Goal: Transaction & Acquisition: Purchase product/service

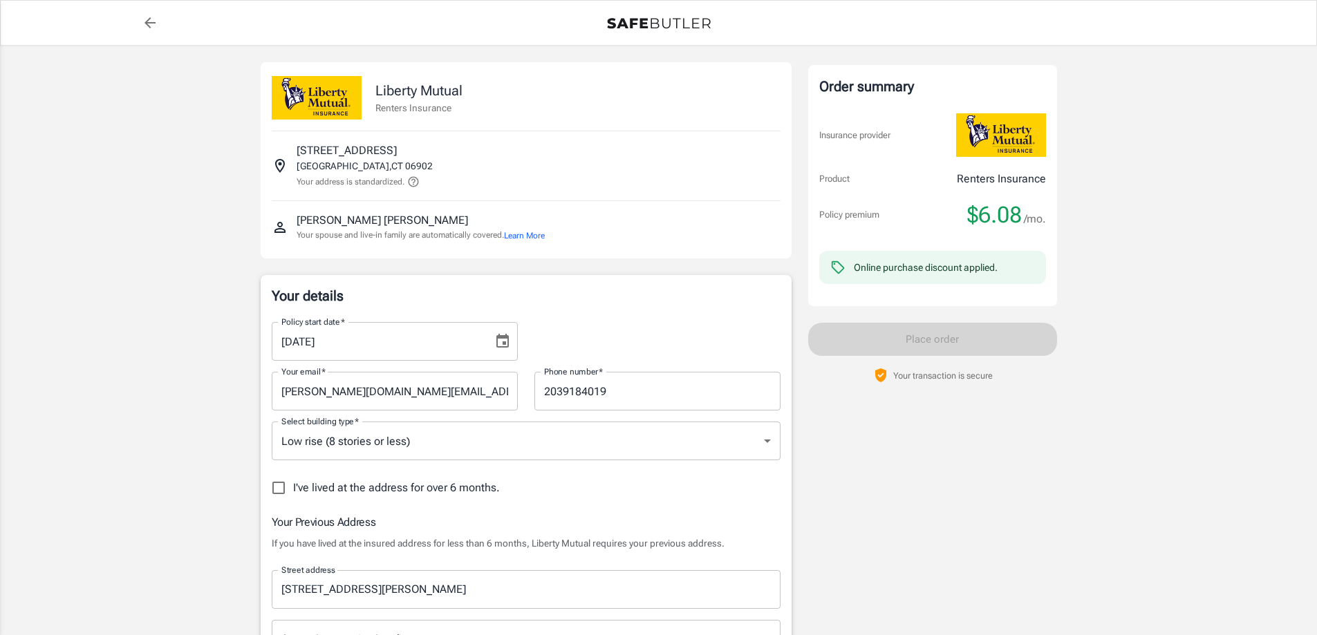
select select "TX"
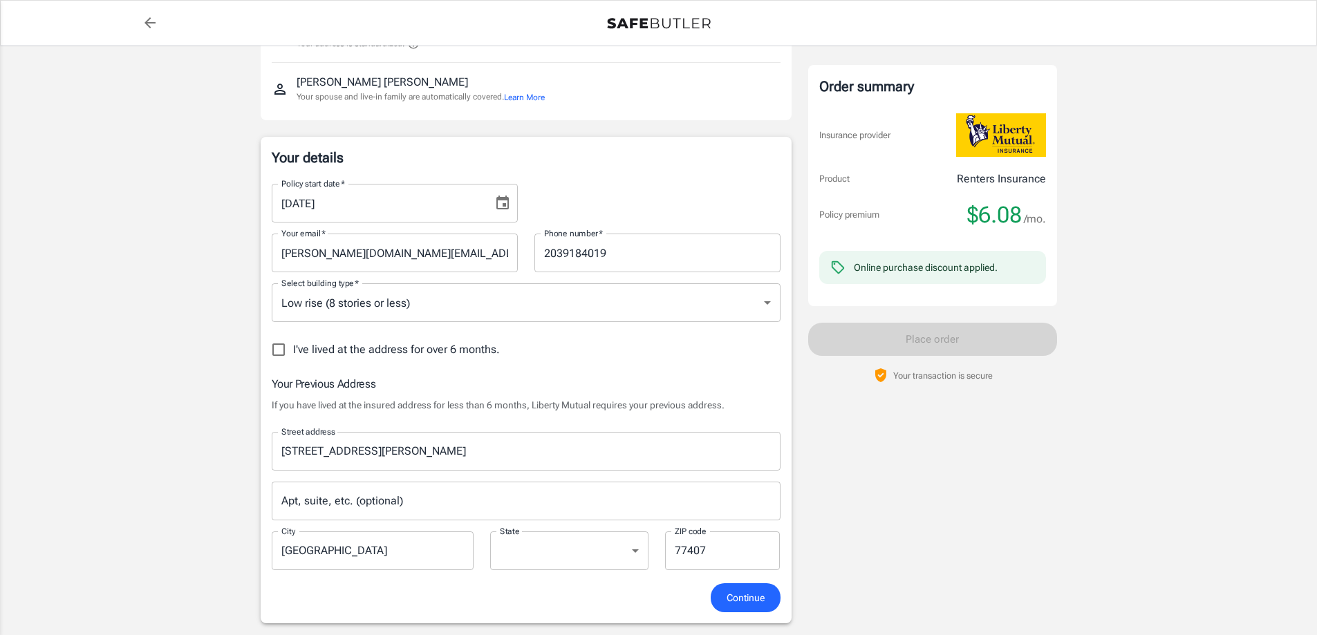
scroll to position [415, 0]
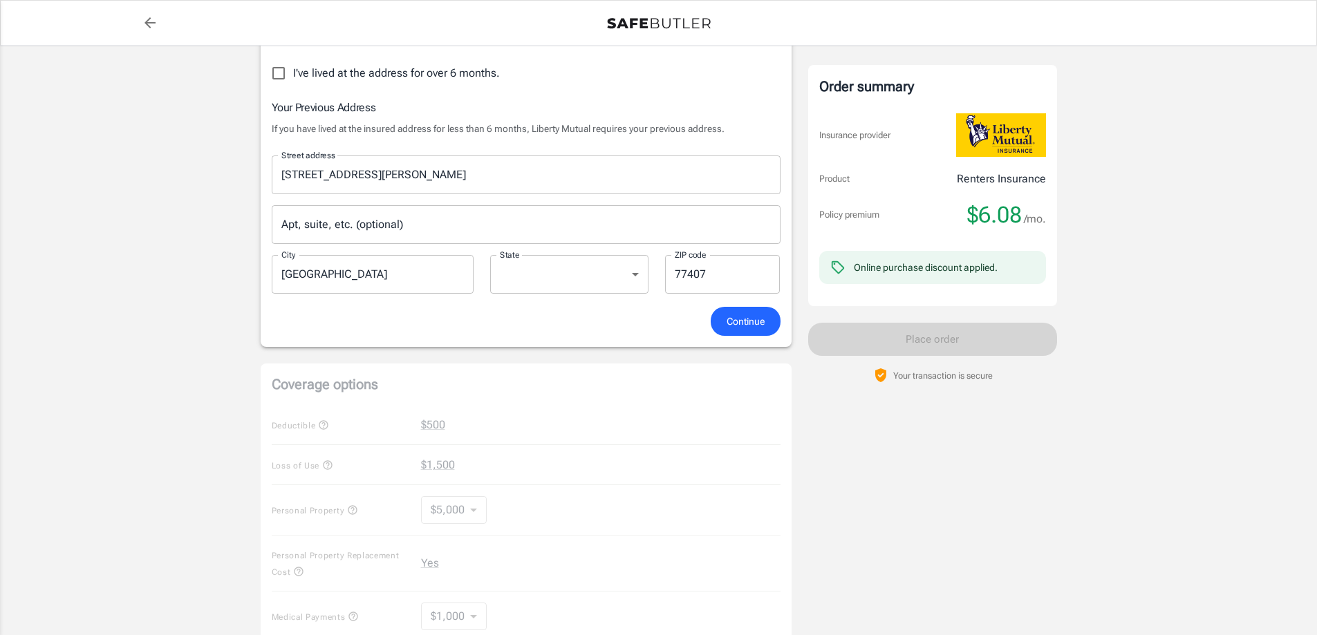
click at [729, 324] on span "Continue" at bounding box center [746, 321] width 38 height 17
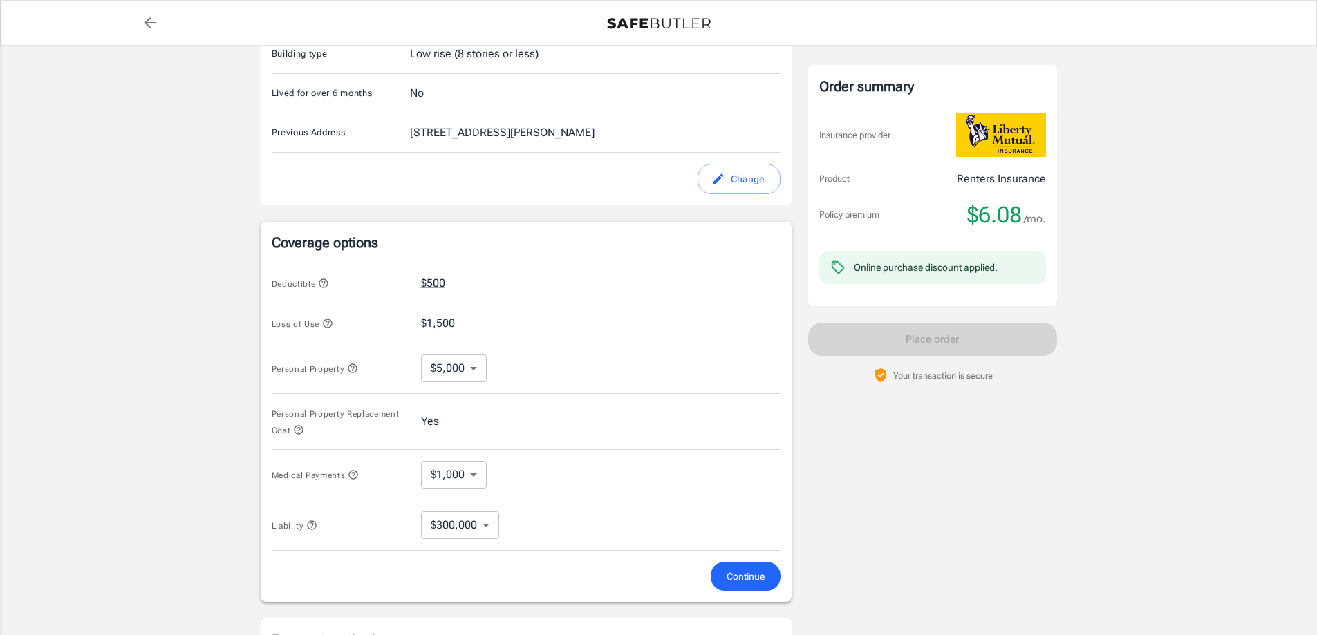
scroll to position [495, 0]
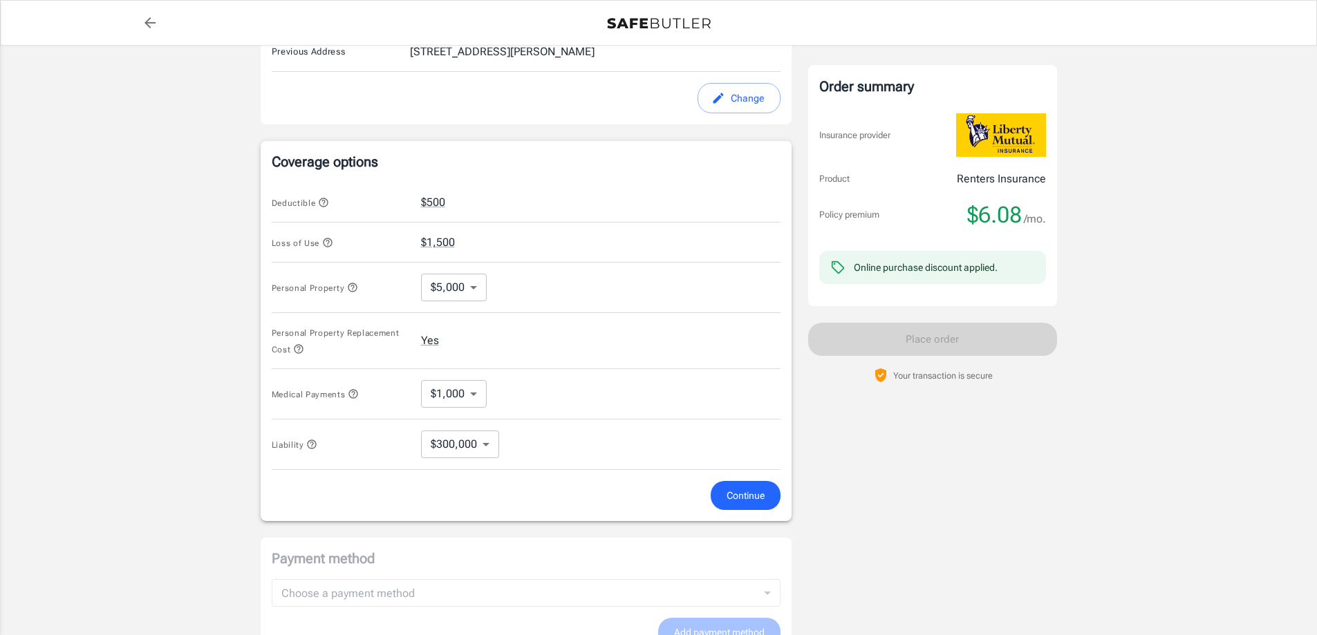
click at [481, 379] on body "Policy premium $ 6.08 /mo Liberty Mutual Renters Insurance 39 GLENBROOK RD 2U S…" at bounding box center [658, 191] width 1317 height 1372
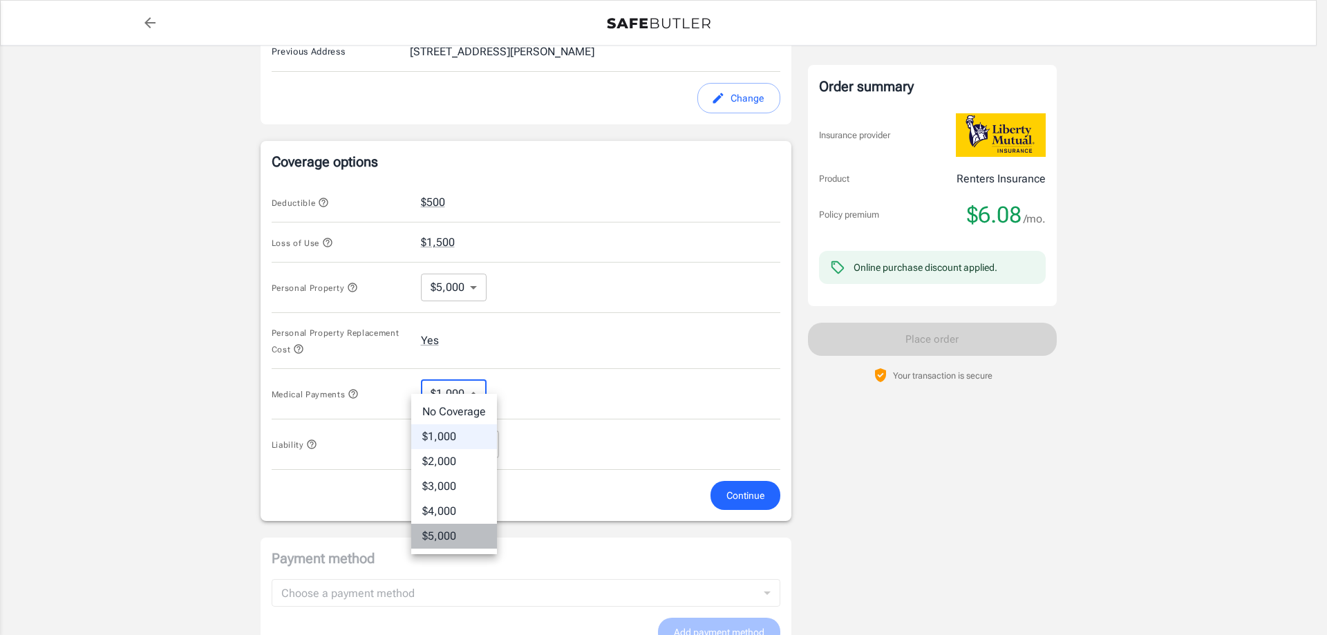
click at [459, 532] on li "$5,000" at bounding box center [454, 536] width 86 height 25
type input "5000"
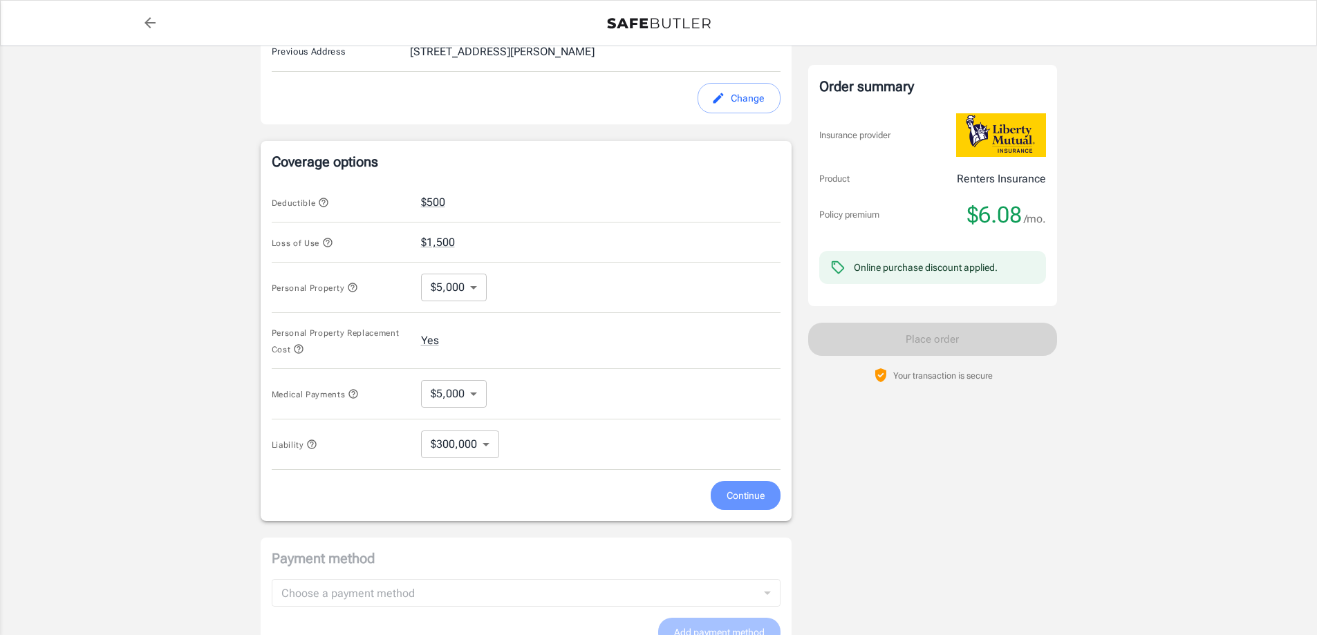
click at [728, 487] on span "Continue" at bounding box center [746, 495] width 38 height 17
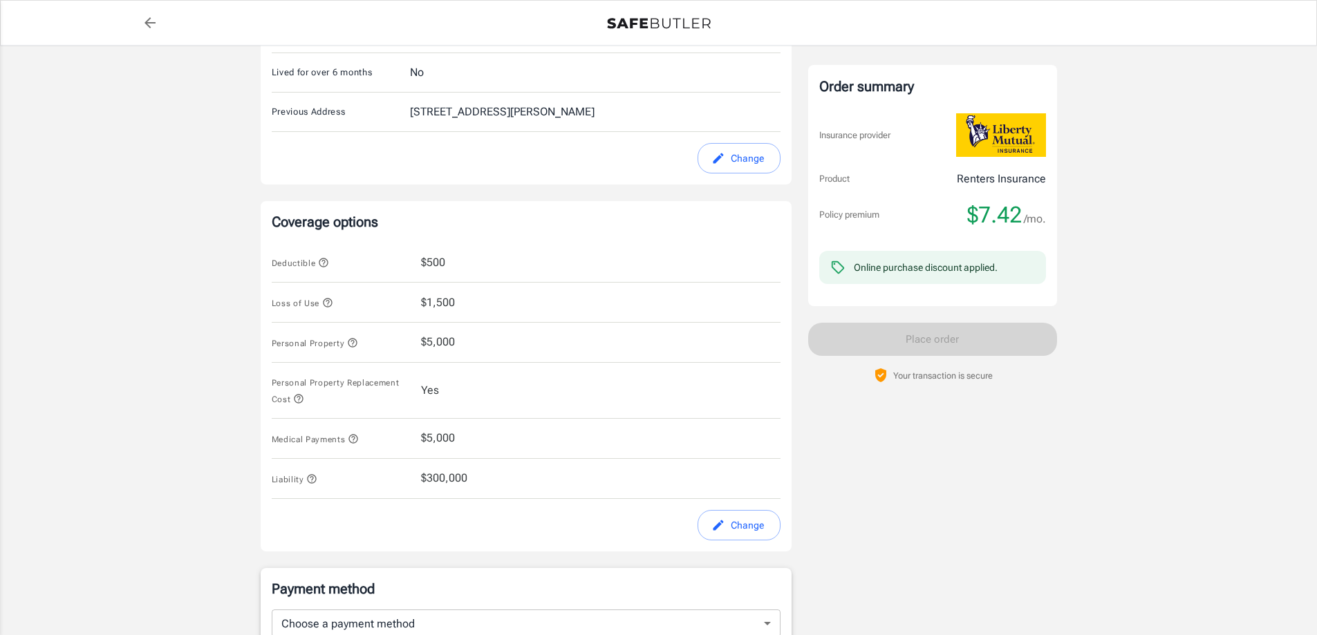
scroll to position [465, 0]
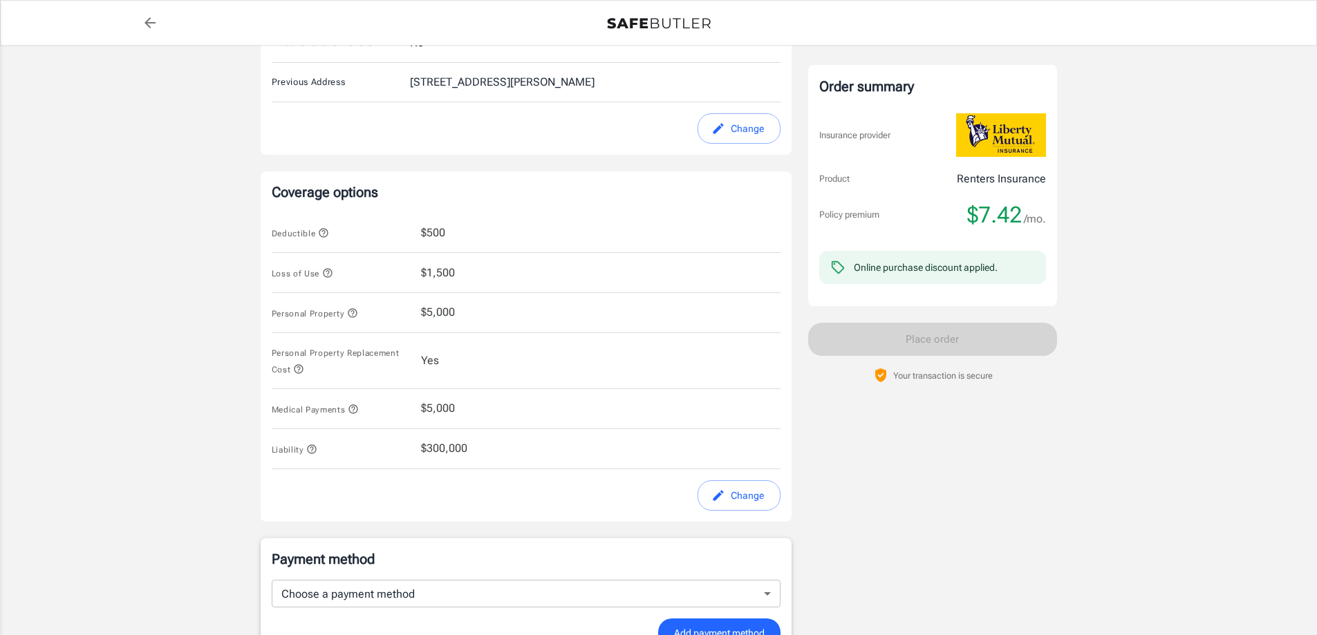
click at [463, 392] on div "Medical Payments $5,000" at bounding box center [526, 409] width 509 height 40
click at [445, 400] on span "$5,000" at bounding box center [438, 408] width 34 height 17
click at [763, 483] on button "Change" at bounding box center [739, 496] width 83 height 31
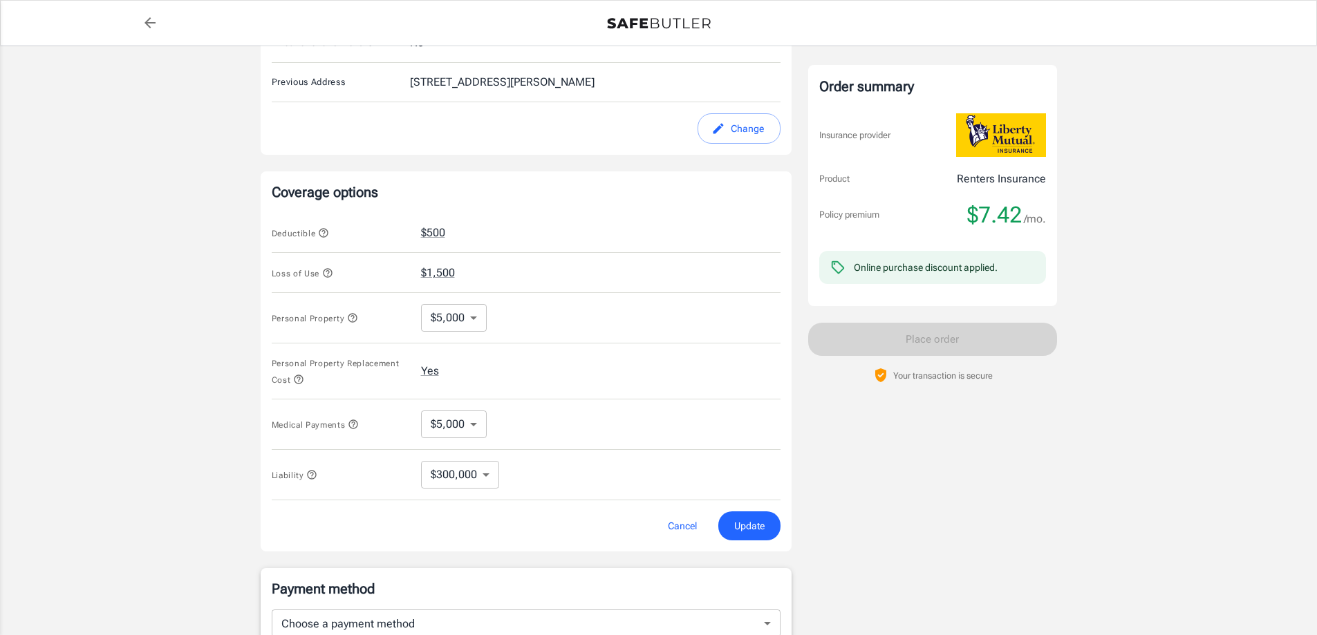
click at [491, 404] on div "Medical Payments $5,000 5000 ​" at bounding box center [526, 425] width 509 height 50
click at [482, 409] on body "Policy premium $ 7.42 /mo Liberty Mutual Renters Insurance 39 GLENBROOK RD 2U S…" at bounding box center [658, 221] width 1317 height 1372
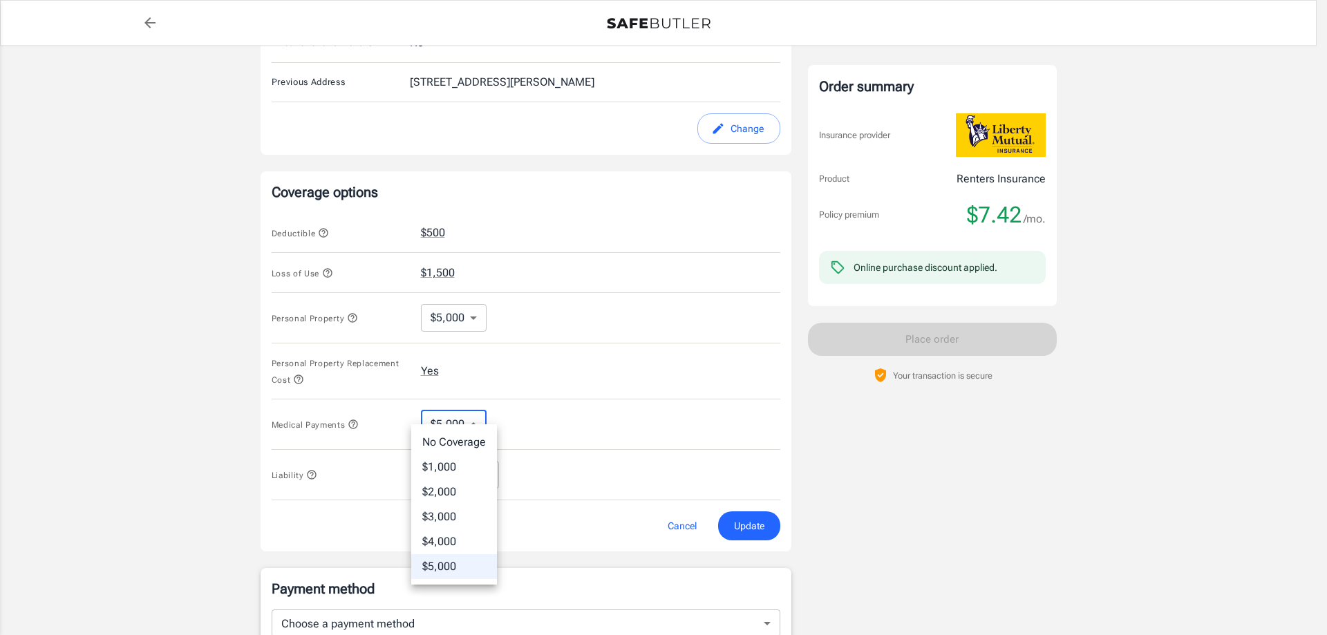
click at [456, 456] on li "$1,000" at bounding box center [454, 467] width 86 height 25
type input "1000"
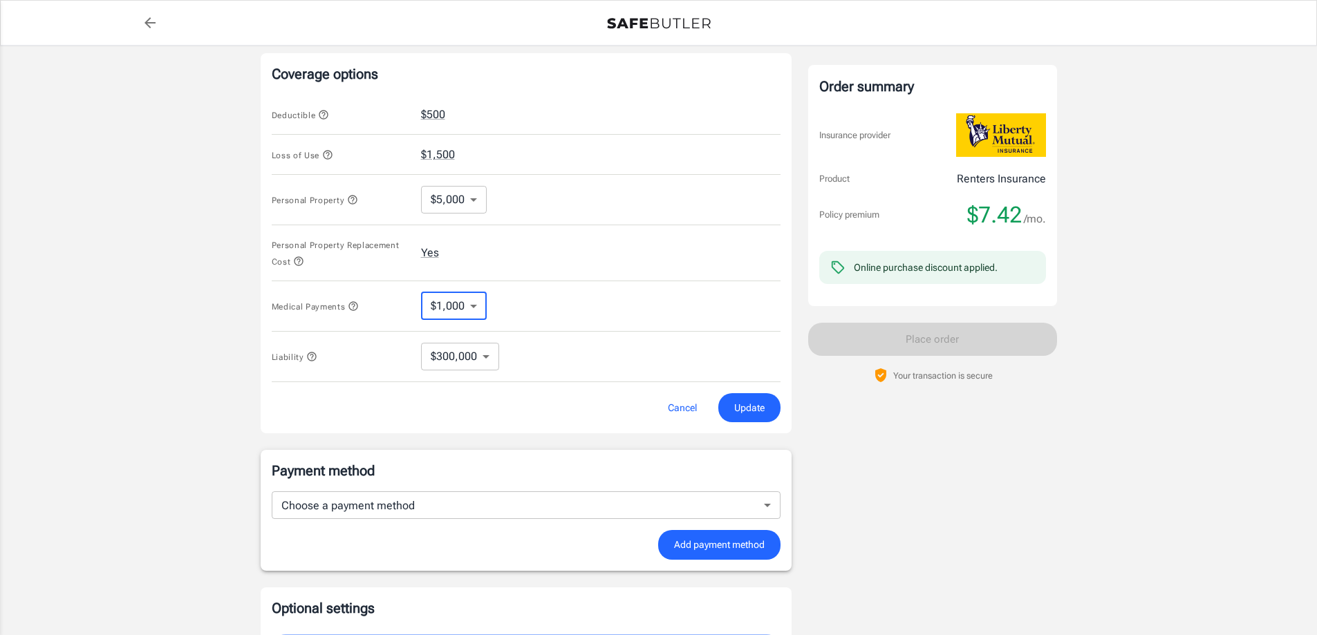
scroll to position [622, 0]
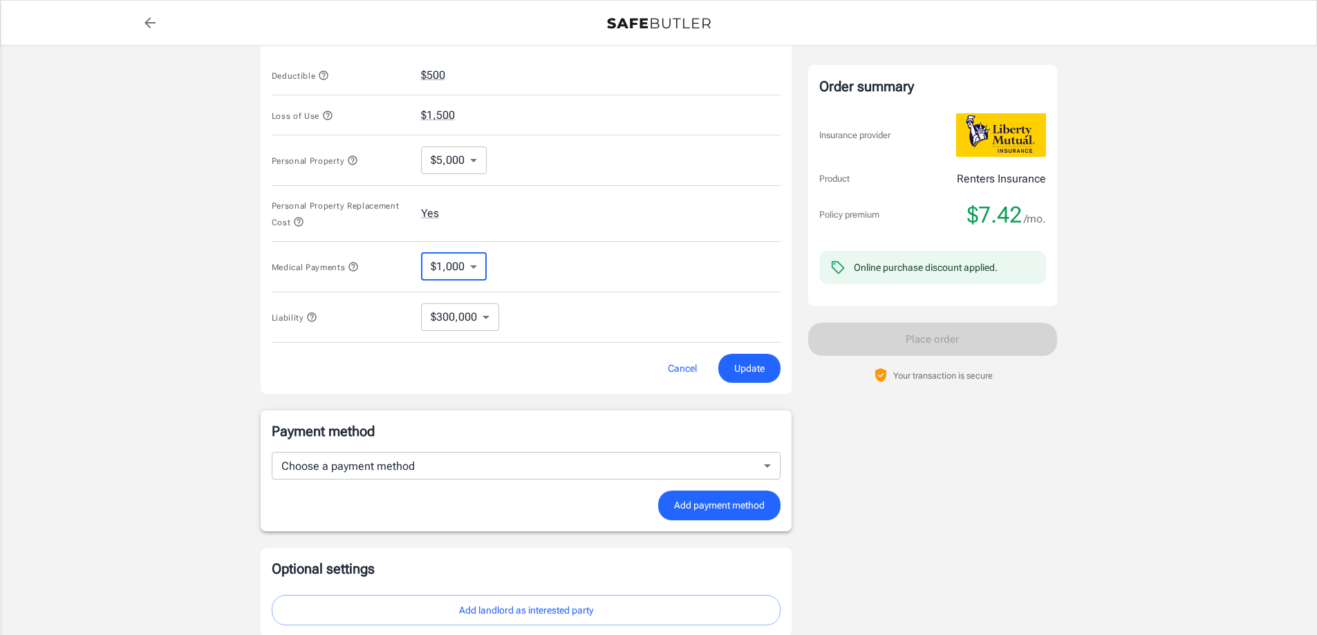
click at [761, 362] on span "Update" at bounding box center [749, 368] width 30 height 17
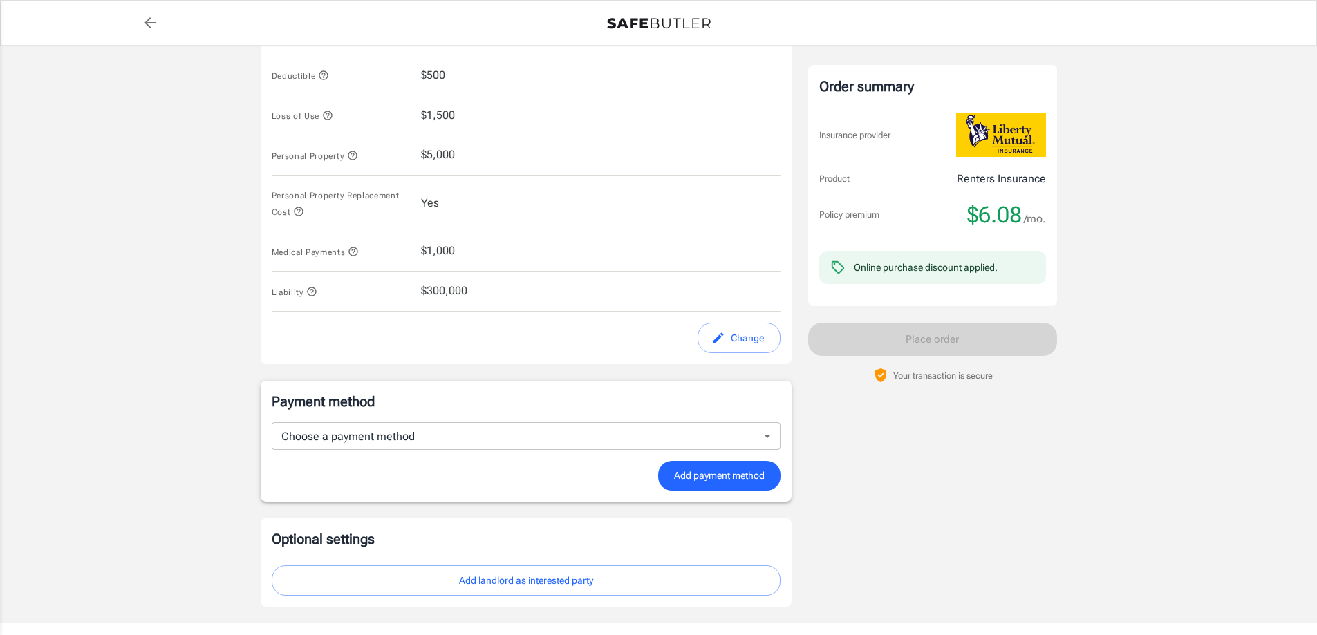
click at [770, 418] on body "Policy premium $ 6.08 /mo Liberty Mutual Renters Insurance 39 GLENBROOK RD 2U S…" at bounding box center [658, 49] width 1317 height 1343
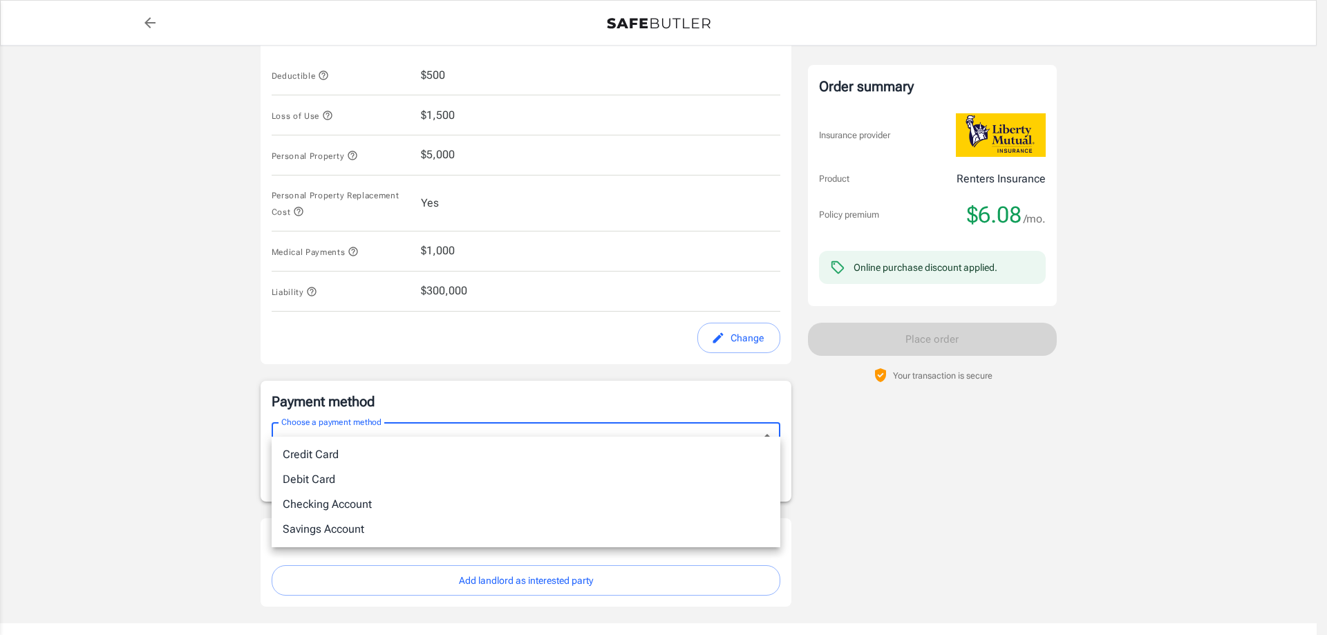
click at [320, 478] on li "Debit Card" at bounding box center [526, 479] width 509 height 25
type input "debit"
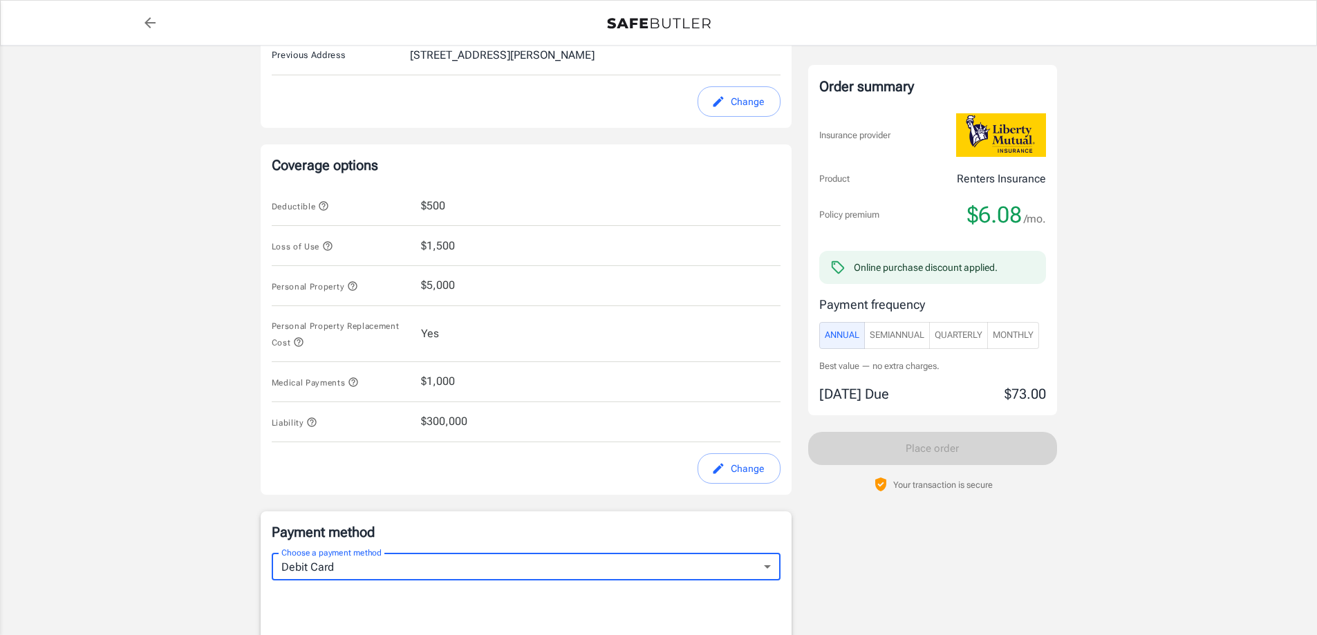
scroll to position [484, 0]
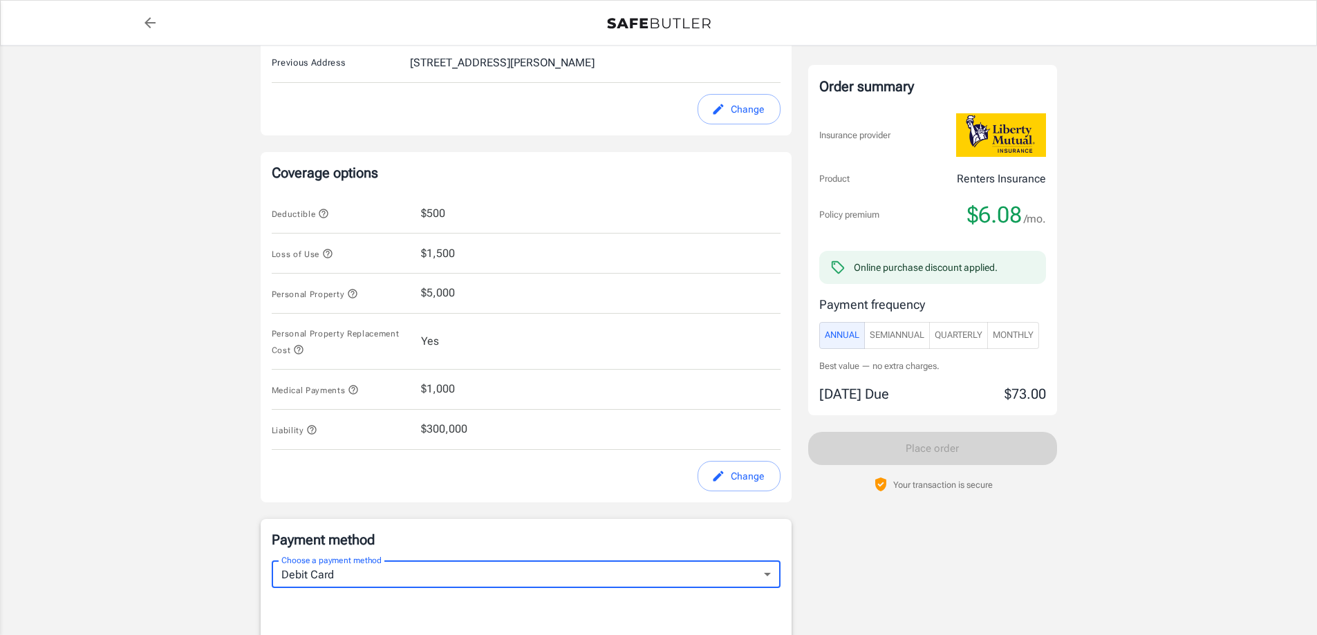
click at [729, 461] on button "Change" at bounding box center [739, 476] width 83 height 31
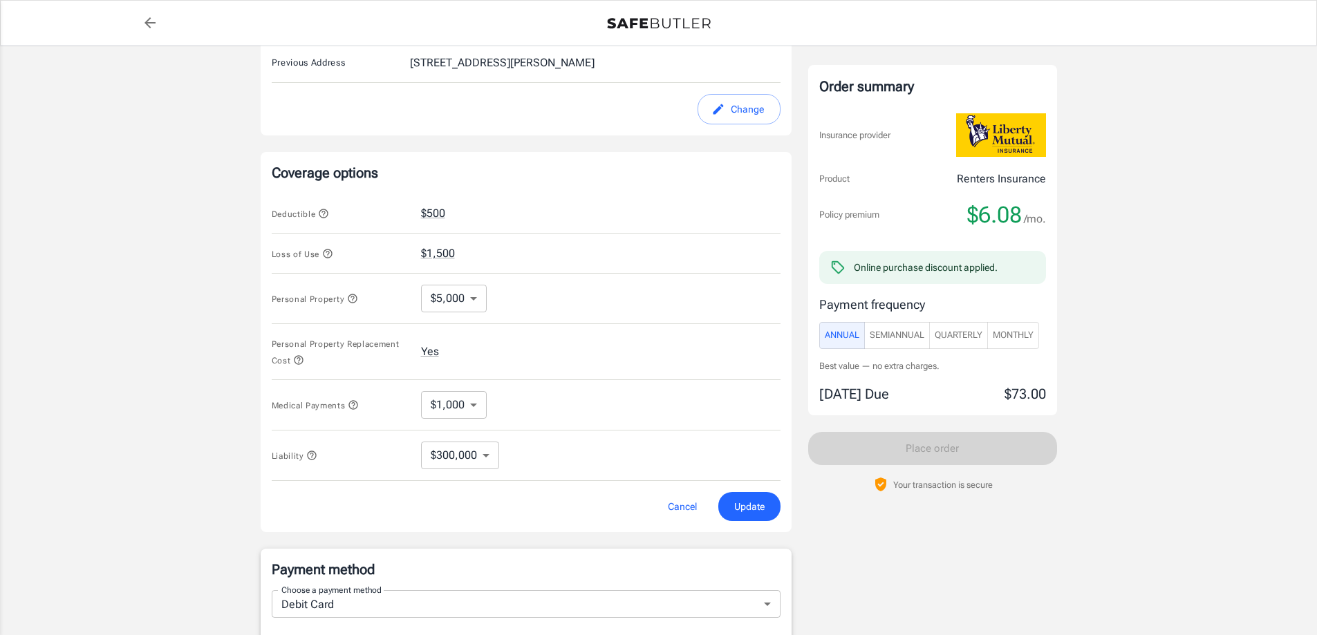
click at [479, 393] on body "Policy premium $ 6.08 /mo Liberty Mutual Renters Insurance 39 GLENBROOK RD 2U S…" at bounding box center [658, 377] width 1317 height 1723
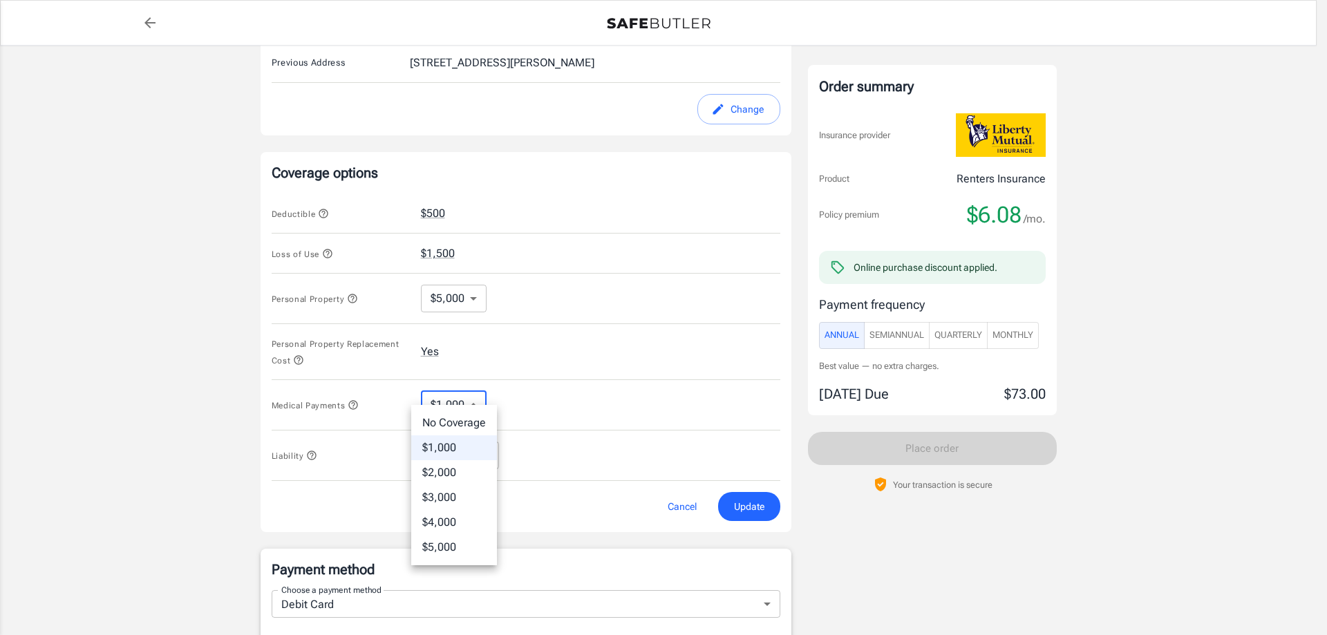
click at [442, 541] on li "$5,000" at bounding box center [454, 547] width 86 height 25
type input "5000"
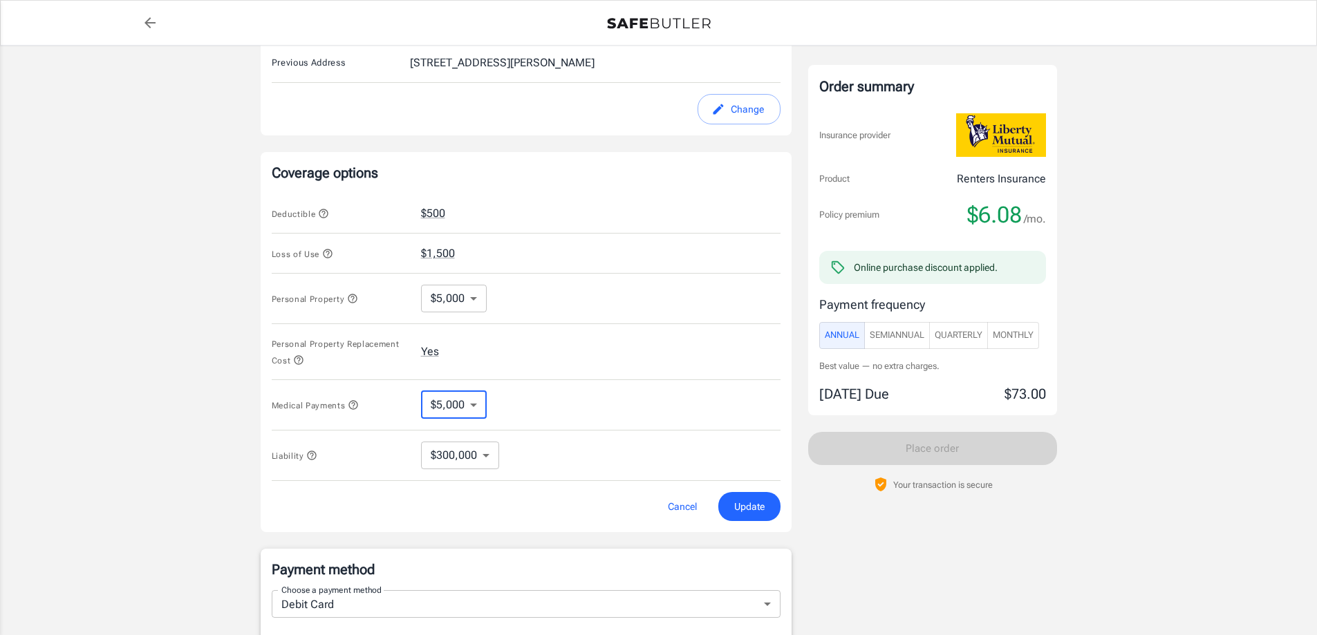
click at [752, 499] on span "Update" at bounding box center [749, 507] width 30 height 17
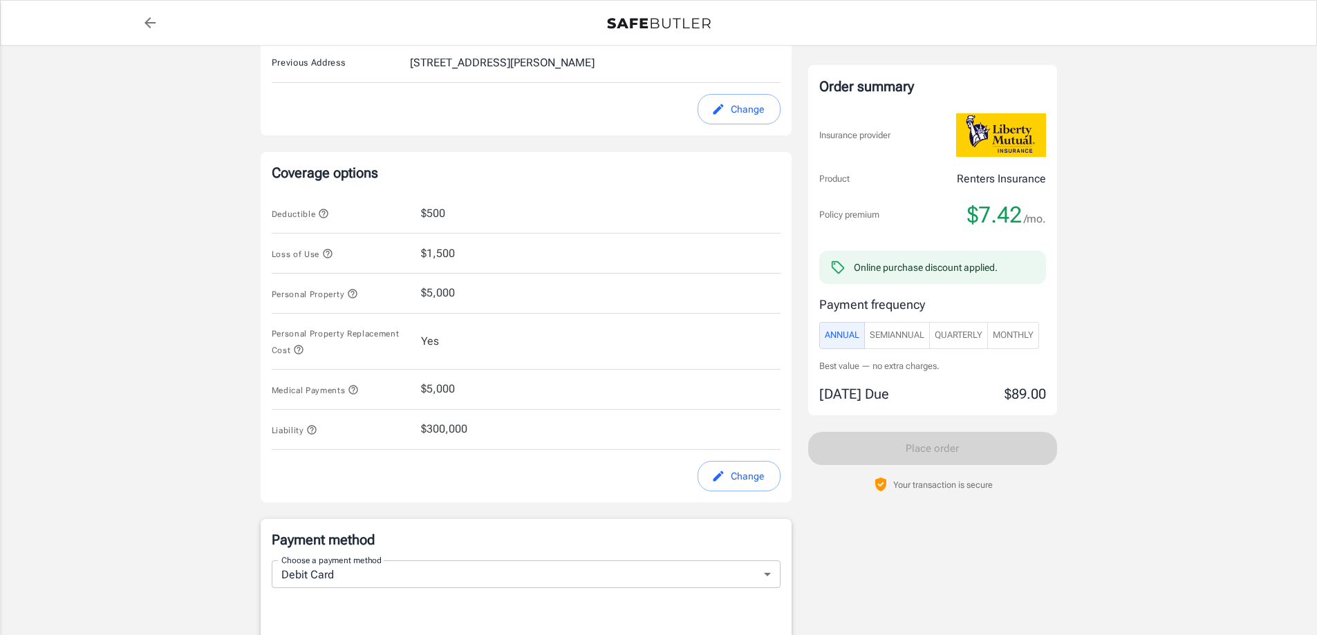
click at [752, 464] on button "Change" at bounding box center [739, 476] width 83 height 31
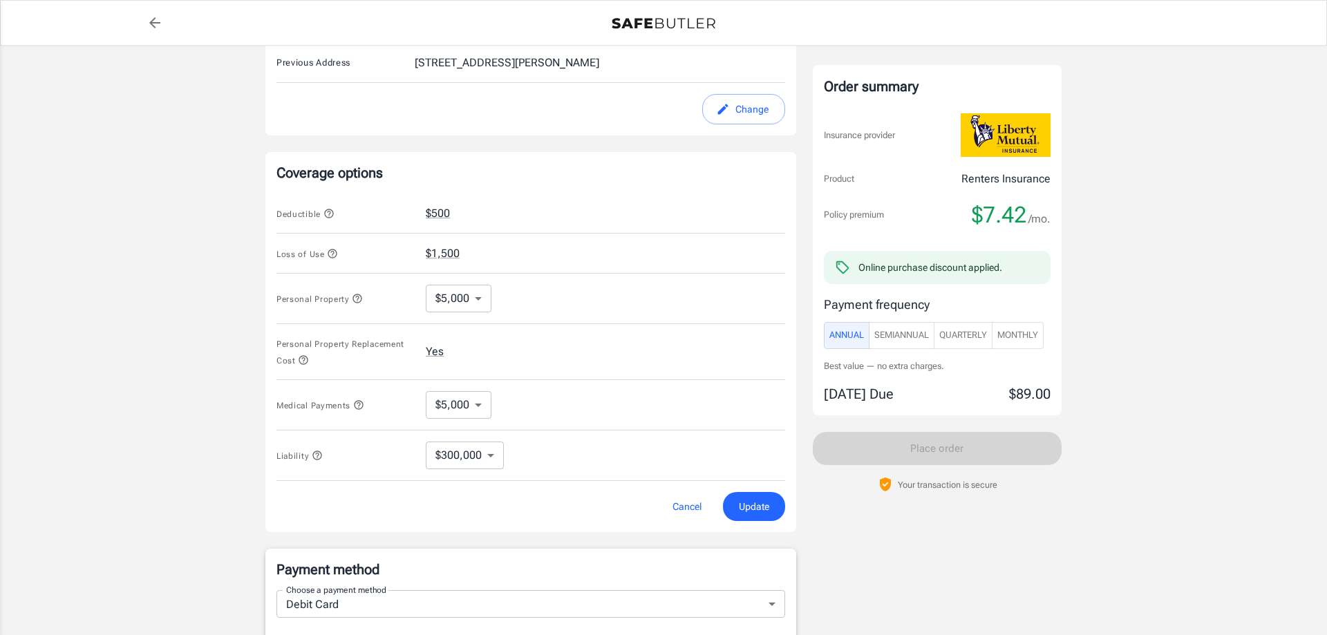
click at [480, 395] on body "Policy premium $ 7.42 /mo Liberty Mutual Renters Insurance 39 GLENBROOK RD 2U S…" at bounding box center [663, 377] width 1327 height 1723
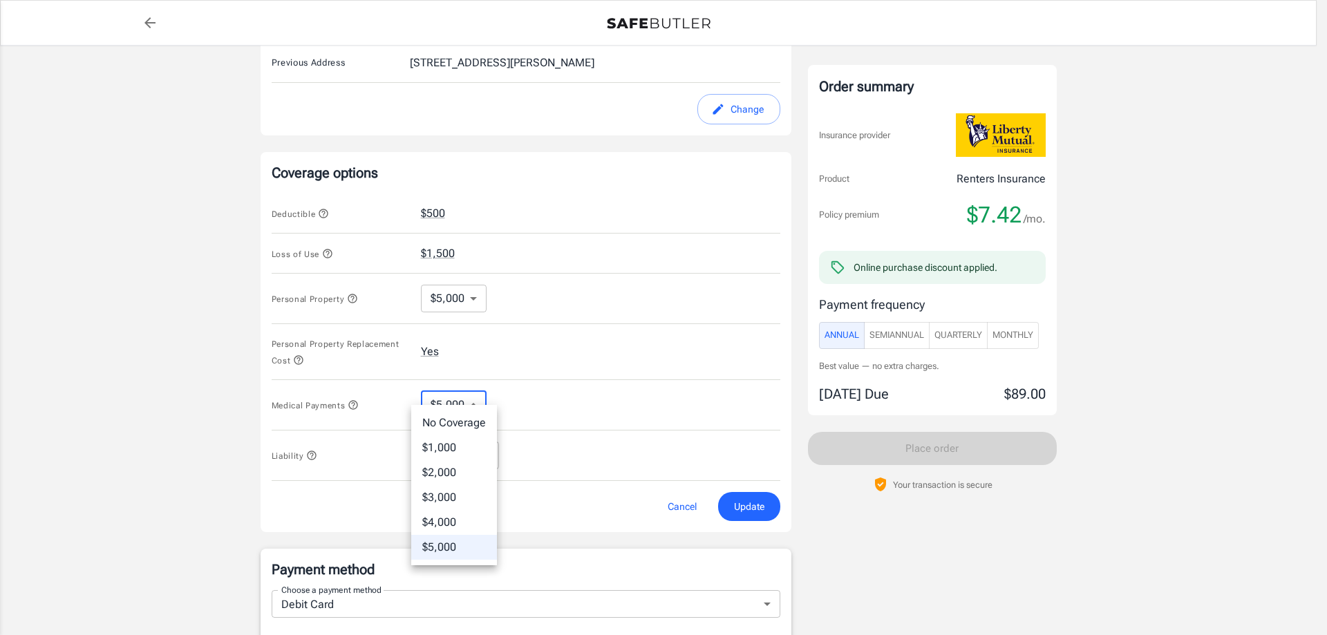
click at [451, 468] on li "$2,000" at bounding box center [454, 472] width 86 height 25
type input "2000"
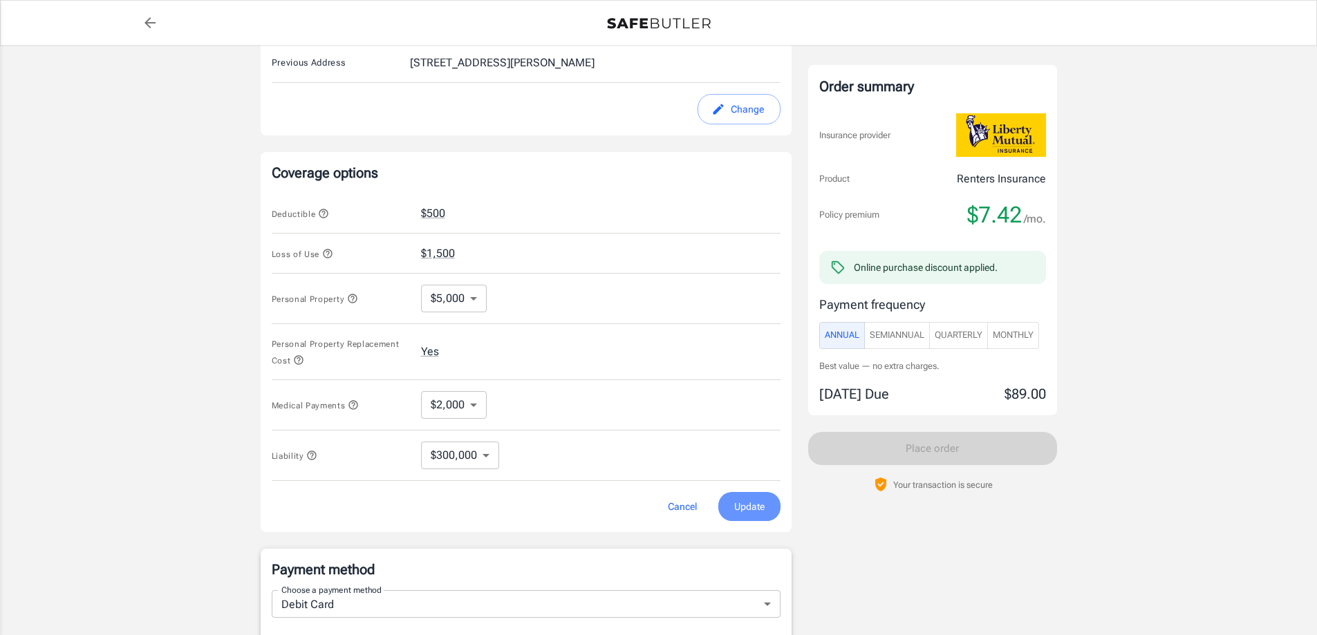
click at [765, 498] on button "Update" at bounding box center [749, 507] width 62 height 30
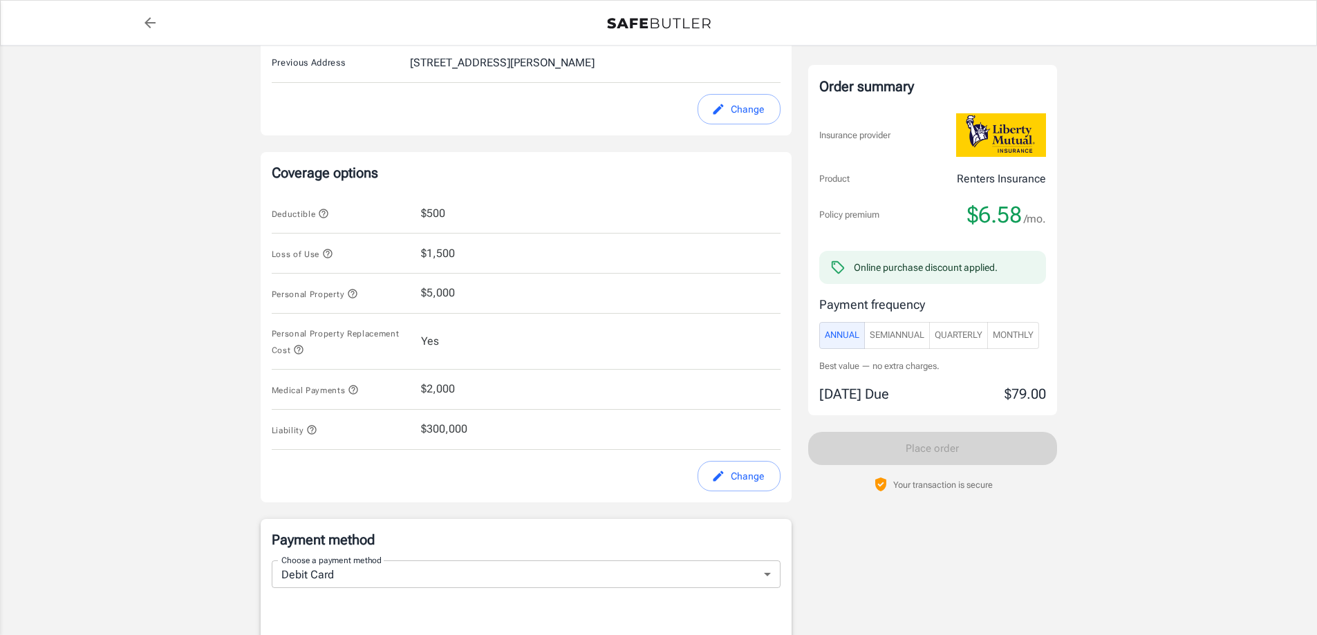
click at [469, 373] on div "Medical Payments $2,000" at bounding box center [526, 390] width 509 height 40
click at [741, 463] on button "Change" at bounding box center [739, 476] width 83 height 31
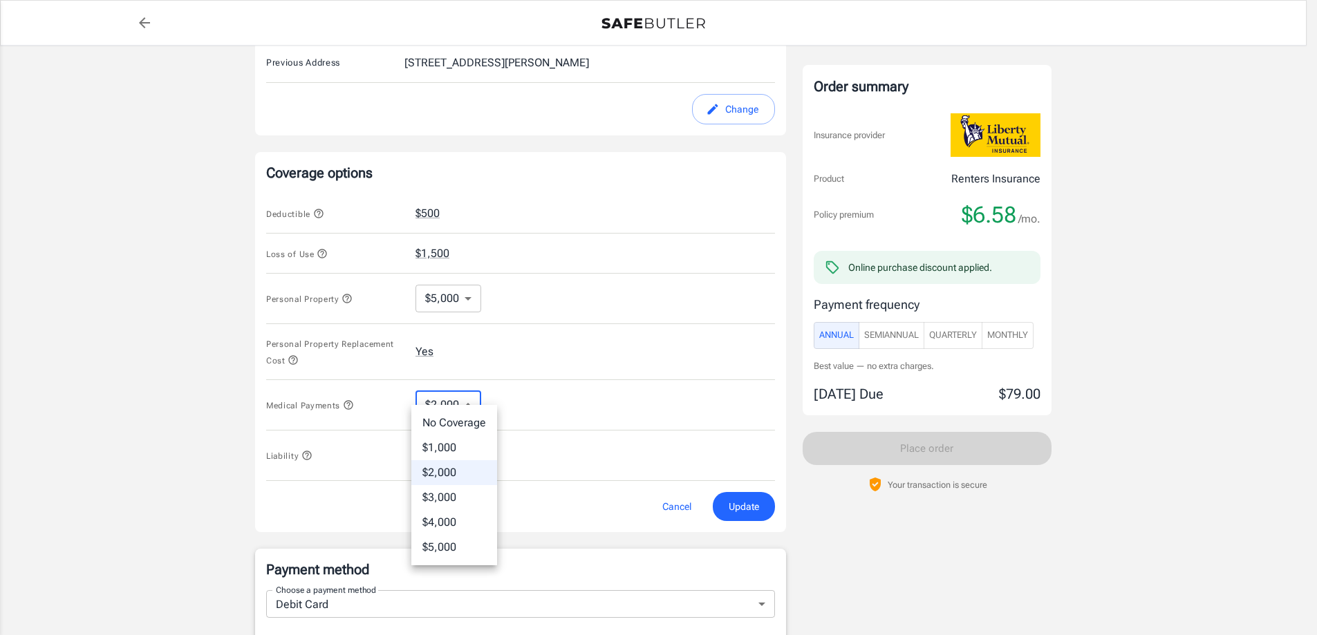
click at [469, 391] on body "Policy premium $ 6.58 /mo Liberty Mutual Renters Insurance 39 GLENBROOK RD 2U S…" at bounding box center [658, 377] width 1317 height 1723
click at [445, 445] on li "$1,000" at bounding box center [454, 448] width 86 height 25
type input "1000"
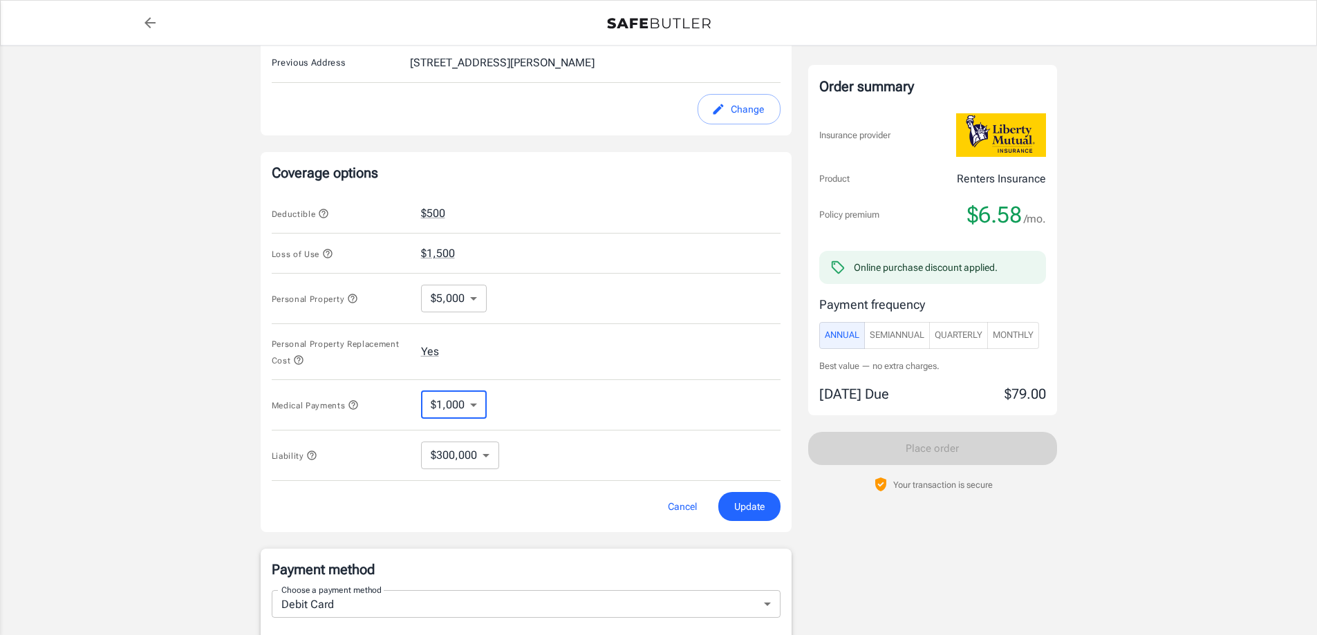
click at [765, 492] on button "Update" at bounding box center [749, 507] width 62 height 30
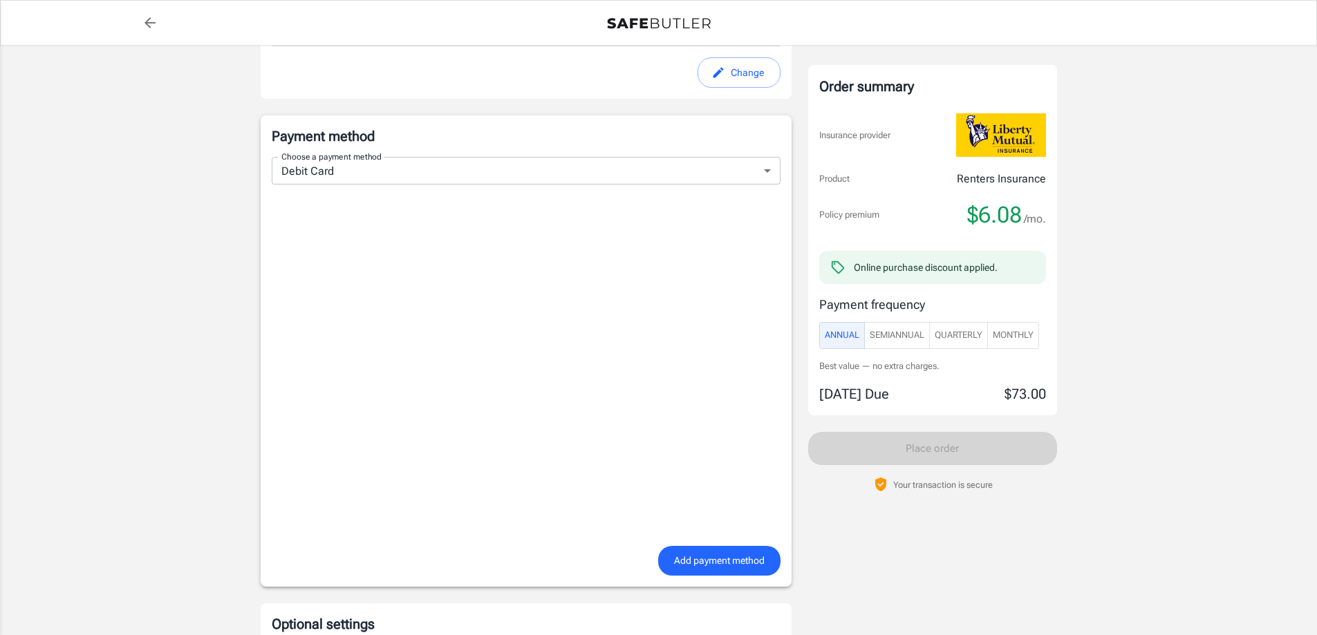
scroll to position [968, 0]
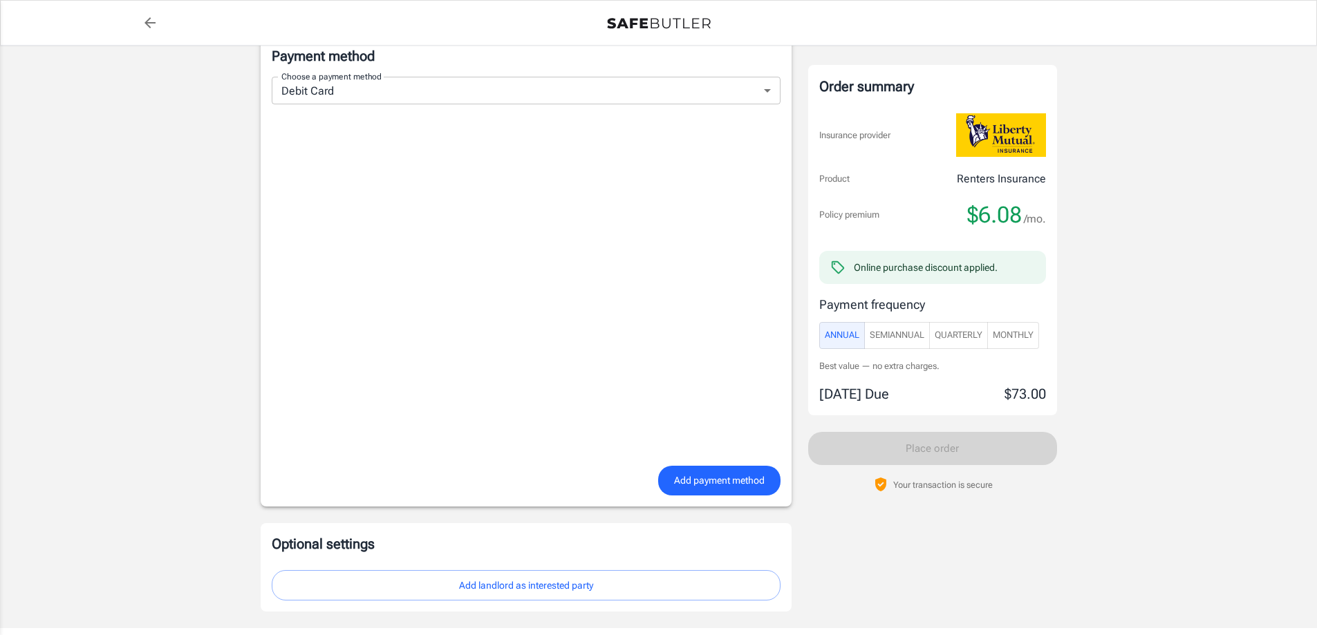
click at [707, 472] on span "Add payment method" at bounding box center [719, 480] width 91 height 17
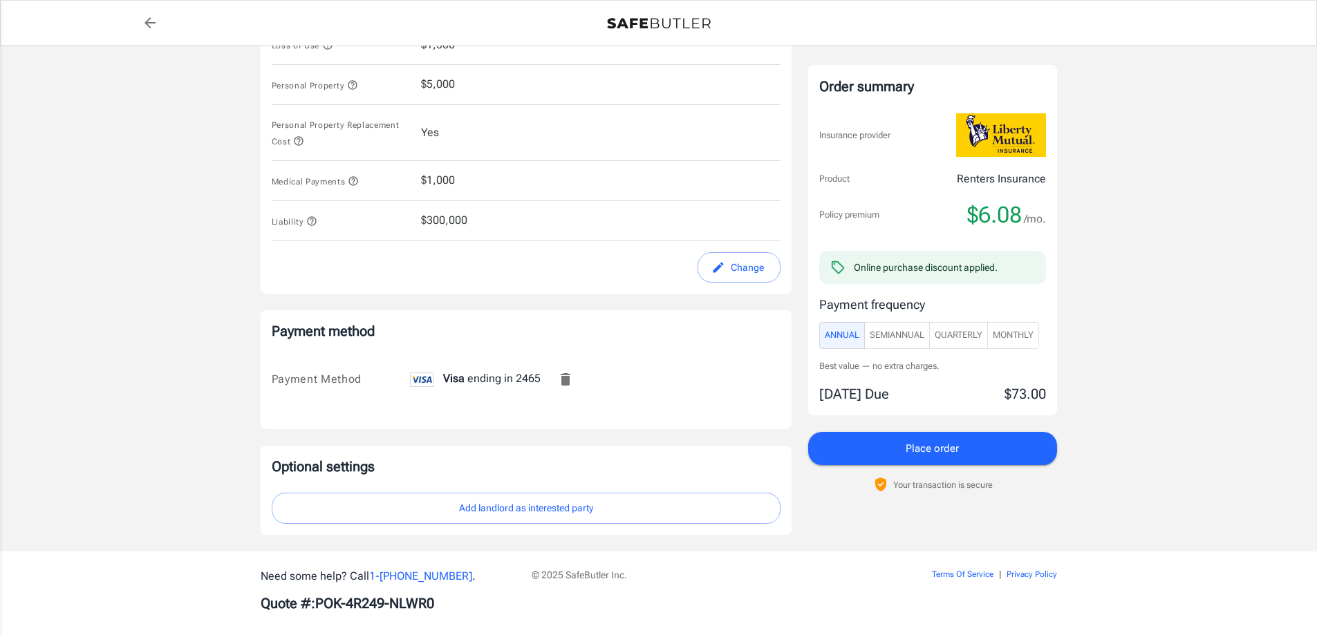
scroll to position [692, 0]
click at [552, 496] on button "Add landlord as interested party" at bounding box center [526, 509] width 509 height 31
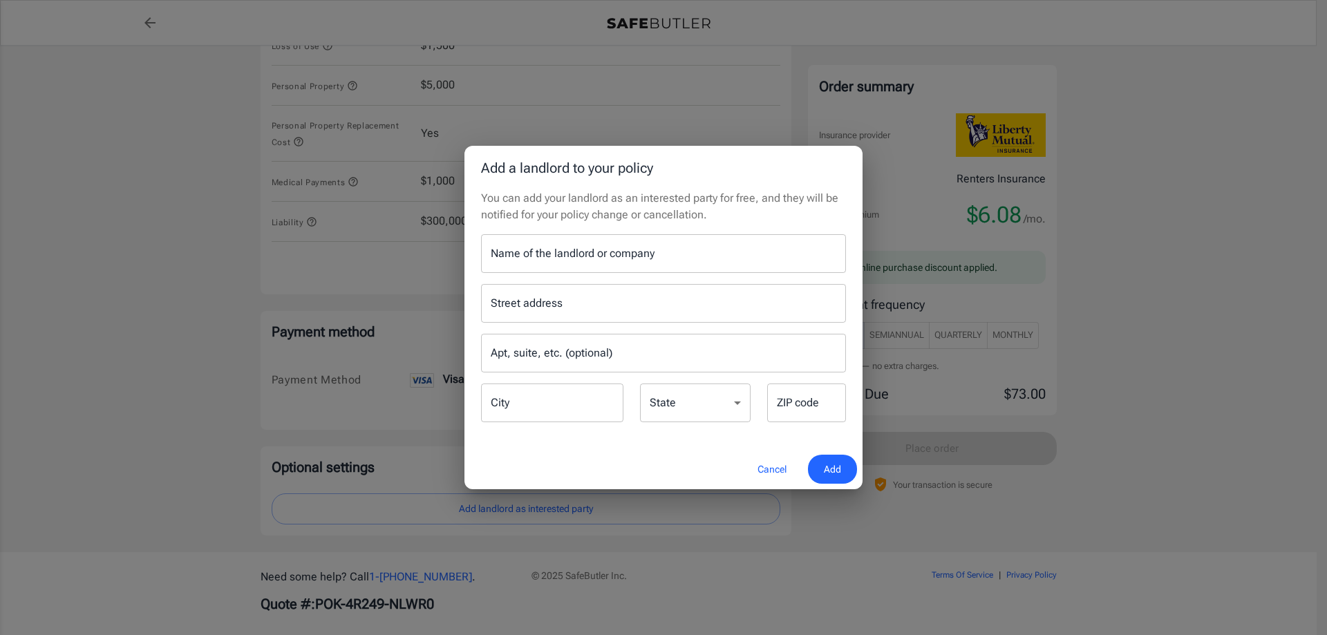
click at [552, 265] on input "Name of the landlord or company" at bounding box center [663, 253] width 365 height 39
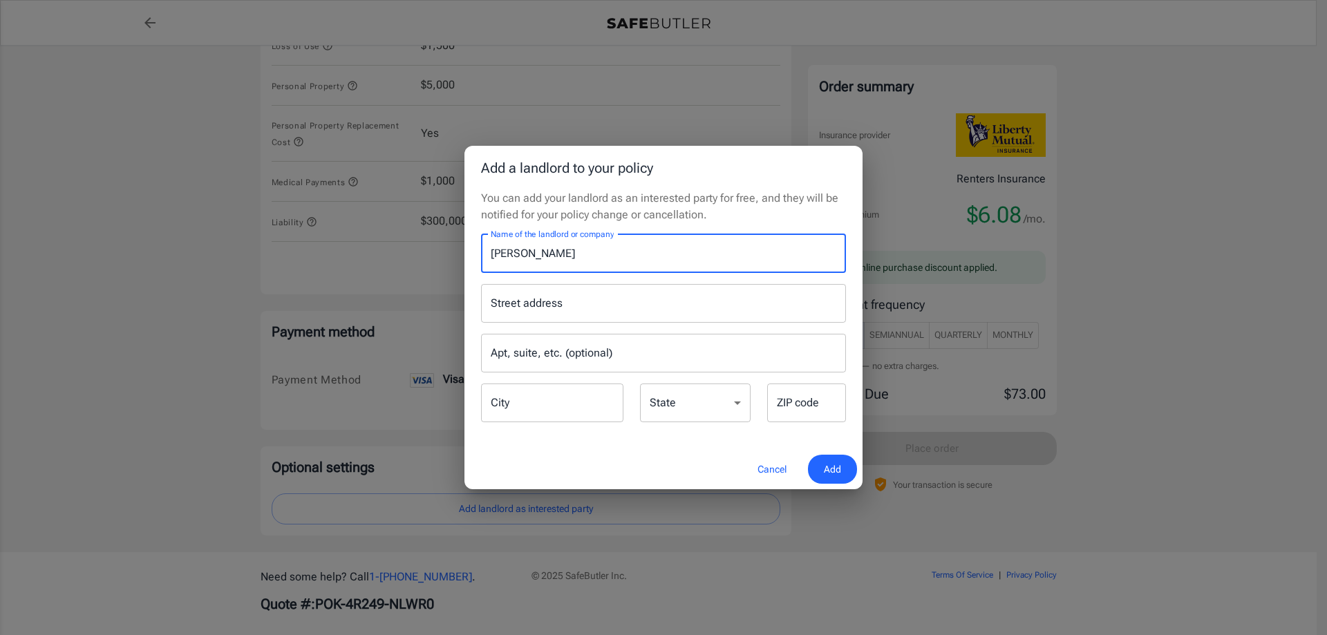
type input "Ameer Shariff"
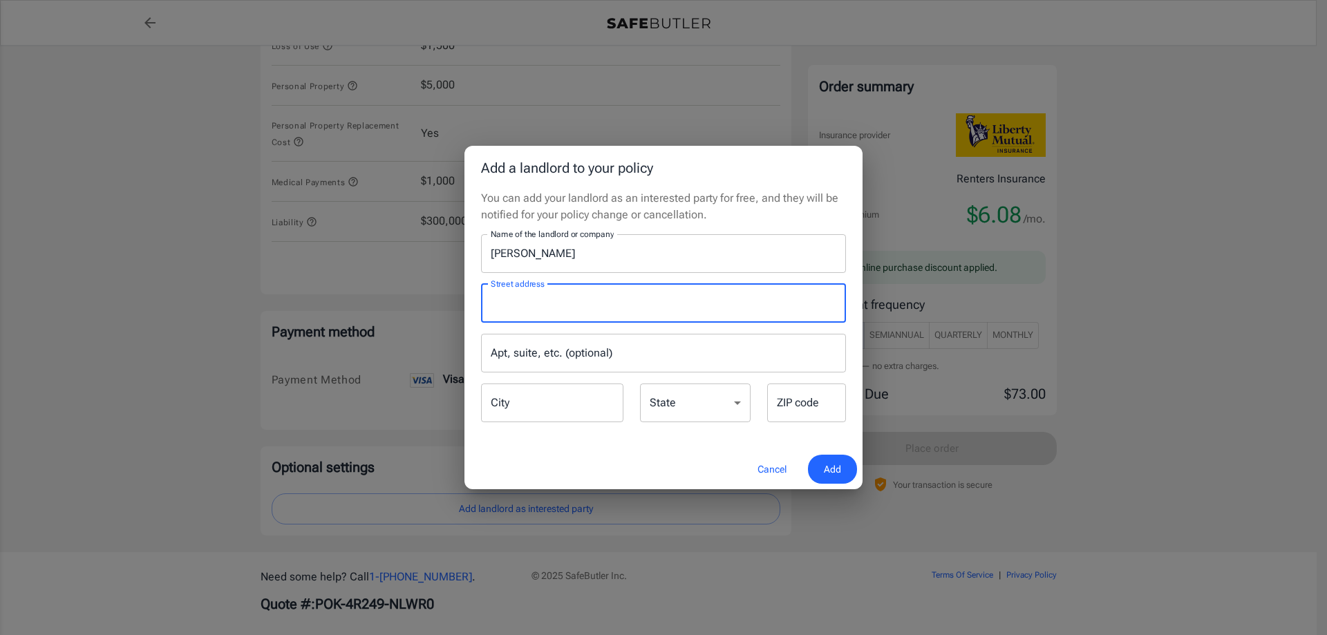
click at [564, 315] on input "Street address" at bounding box center [663, 303] width 353 height 26
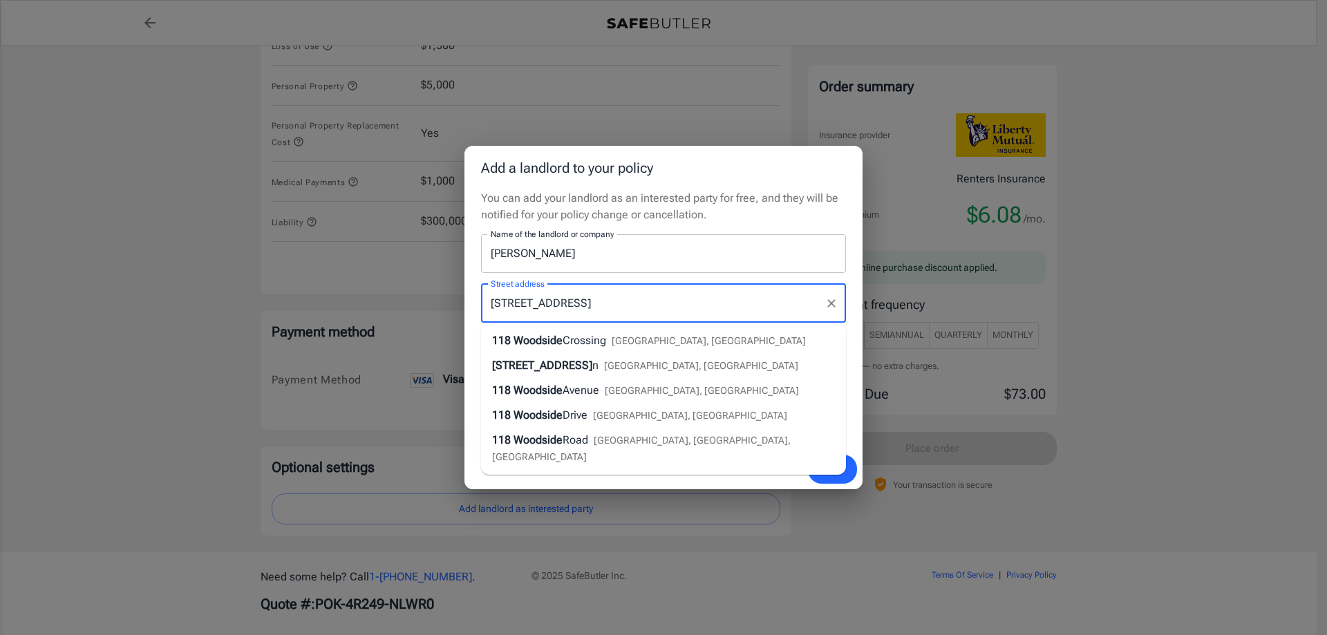
click at [594, 366] on span "n" at bounding box center [596, 365] width 6 height 13
type input "118 Woodside Green"
type input "Stamford"
select select "CT"
type input "06905"
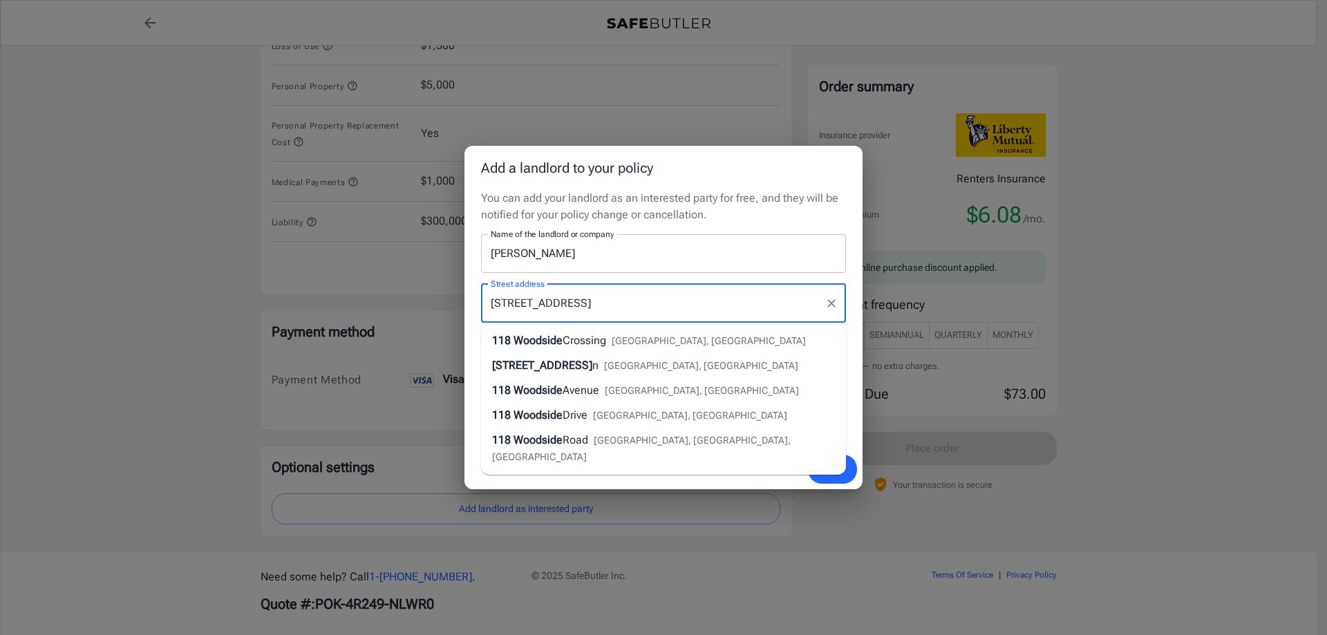
type input "118 Woodside Green"
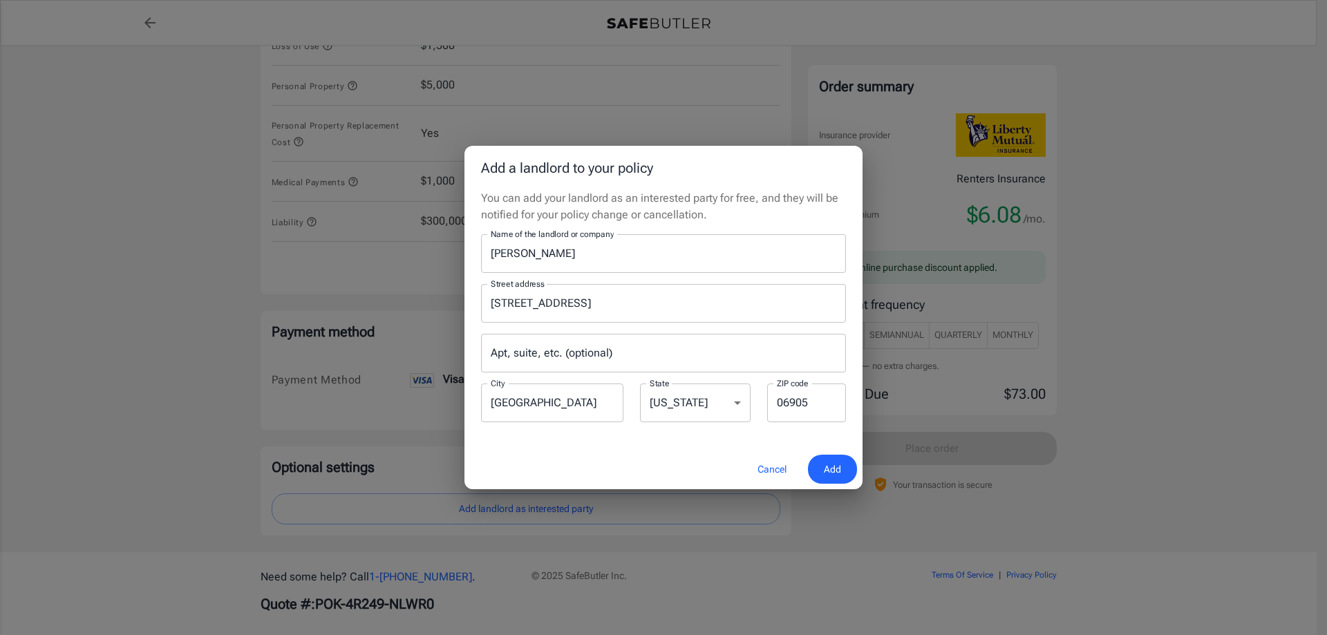
click at [825, 464] on span "Add" at bounding box center [832, 469] width 17 height 17
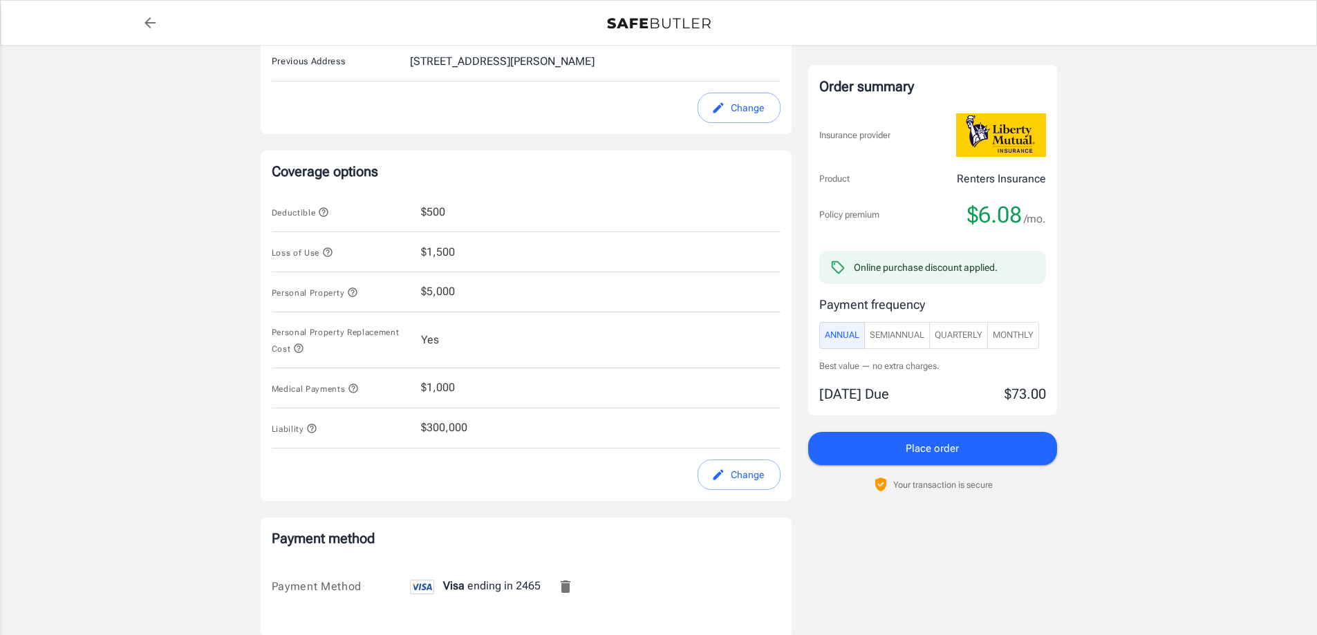
scroll to position [485, 0]
click at [1009, 448] on button "Place order" at bounding box center [932, 448] width 249 height 33
